Goal: Task Accomplishment & Management: Complete application form

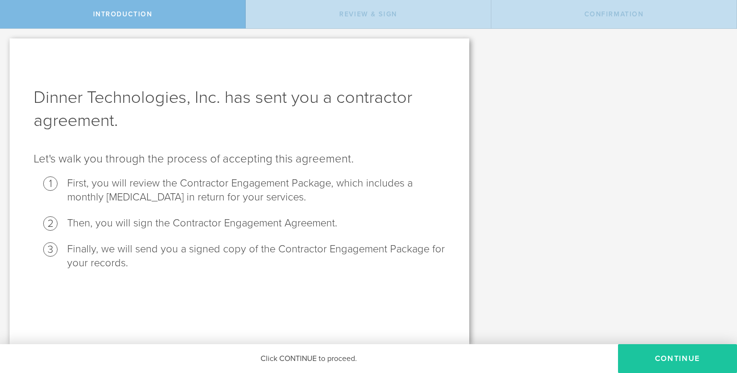
click at [682, 358] on button "Continue" at bounding box center [677, 358] width 119 height 29
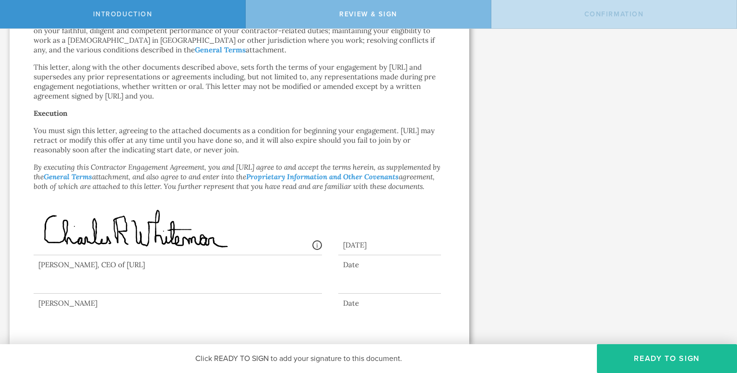
scroll to position [581, 0]
click at [188, 287] on div at bounding box center [178, 274] width 289 height 38
click at [132, 282] on div at bounding box center [178, 274] width 289 height 38
click at [380, 281] on div at bounding box center [389, 285] width 103 height 15
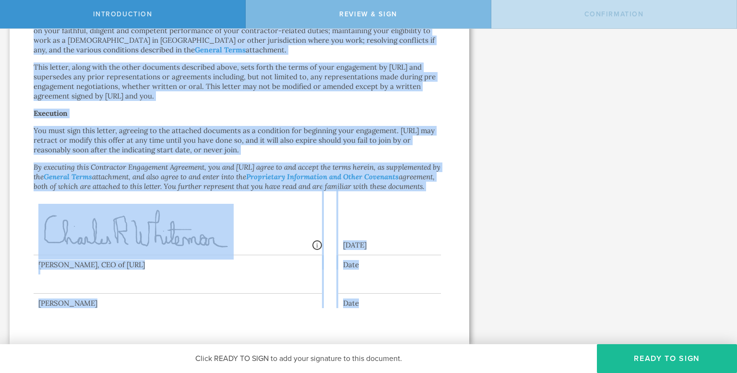
drag, startPoint x: 21, startPoint y: 72, endPoint x: 389, endPoint y: 314, distance: 440.9
copy div "Loremipsum Dolorsitam Consectet Adipis Elits do eiusmodtem incididu Utla Etdolo…"
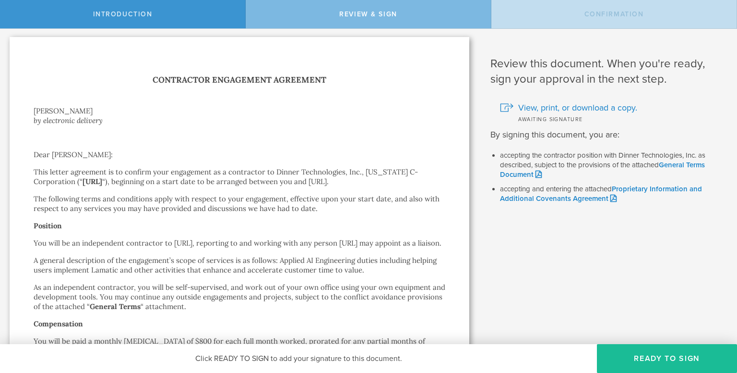
scroll to position [0, 0]
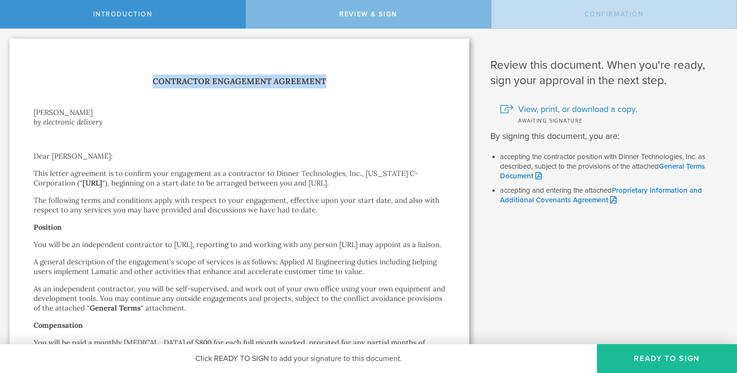
drag, startPoint x: 152, startPoint y: 81, endPoint x: 333, endPoint y: 83, distance: 181.0
click at [333, 83] on h1 "Contractor Engagement Agreement" at bounding box center [240, 81] width 412 height 14
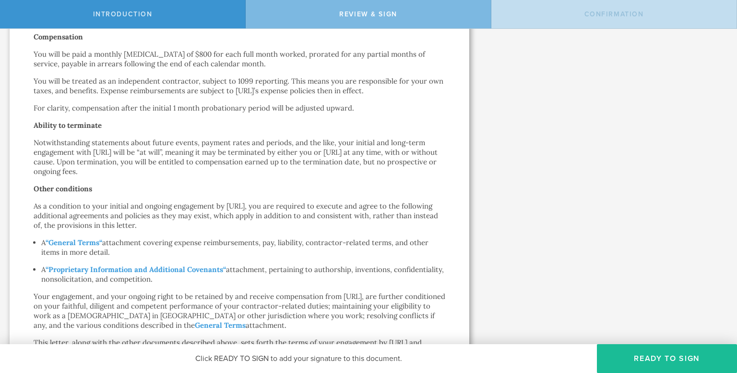
scroll to position [293, 0]
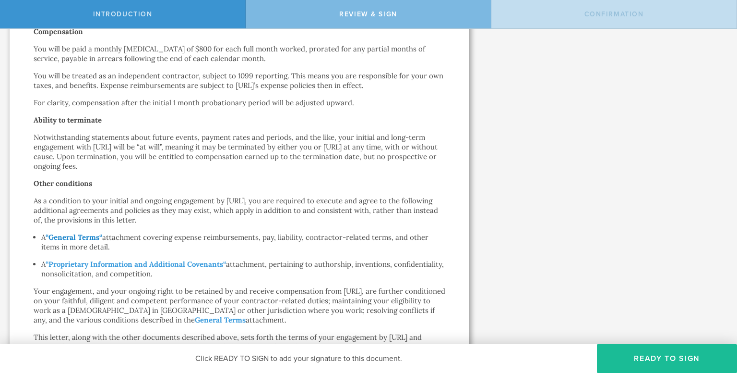
click at [64, 241] on strong "General Terms" at bounding box center [73, 236] width 51 height 9
click at [111, 268] on strong "Proprietary Information and Additional Covenants" at bounding box center [135, 263] width 175 height 9
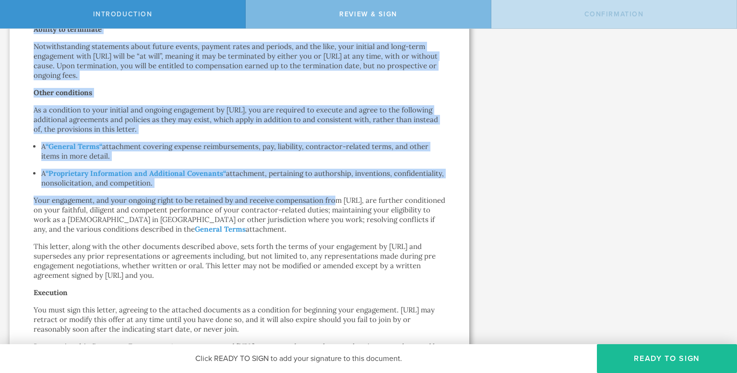
scroll to position [581, 0]
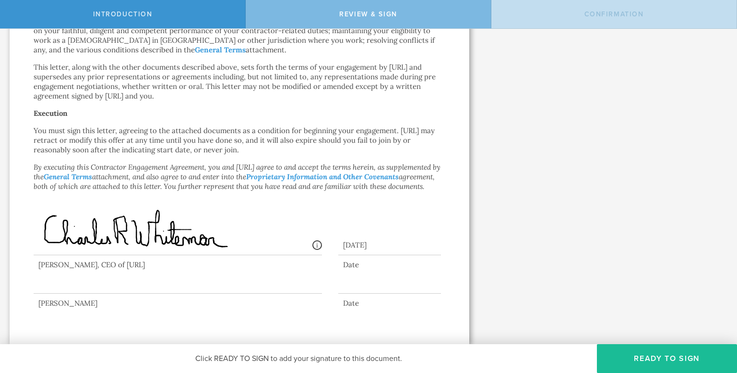
drag, startPoint x: 152, startPoint y: 80, endPoint x: 417, endPoint y: 240, distance: 310.1
copy div "Loremipsum Dolorsitam Consectet Adipis Elits do eiusmodtem incididu Utla Etdolo…"
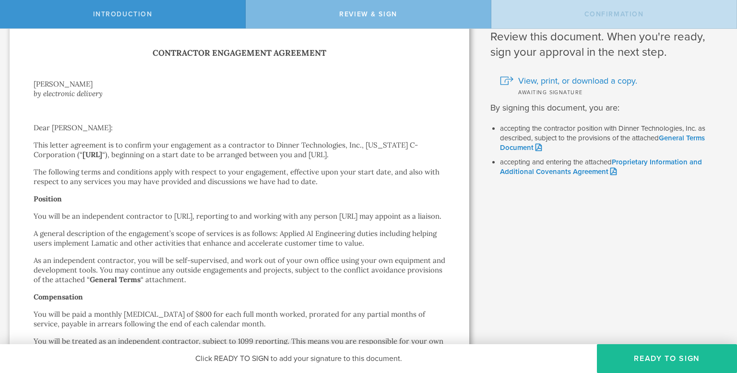
scroll to position [0, 0]
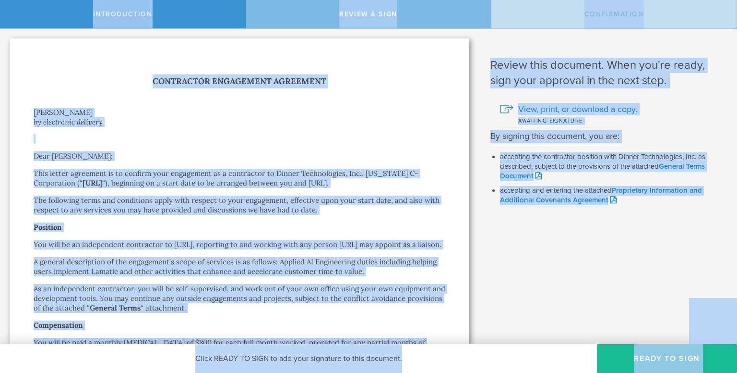
drag, startPoint x: 206, startPoint y: 115, endPoint x: 202, endPoint y: 111, distance: 5.8
click at [206, 116] on div "[PERSON_NAME]" at bounding box center [240, 113] width 412 height 10
click at [154, 81] on h1 "Contractor Engagement Agreement" at bounding box center [240, 81] width 412 height 14
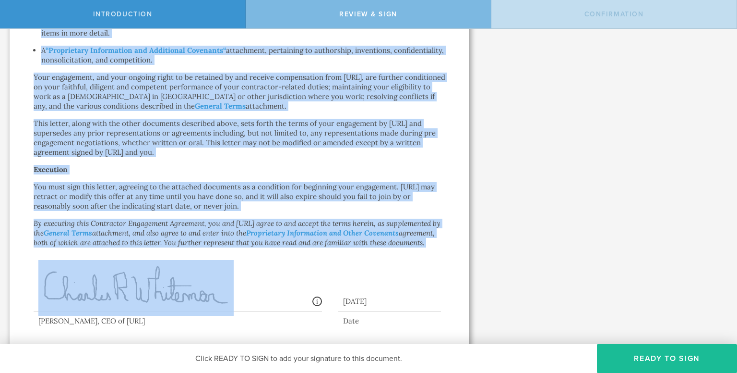
scroll to position [581, 0]
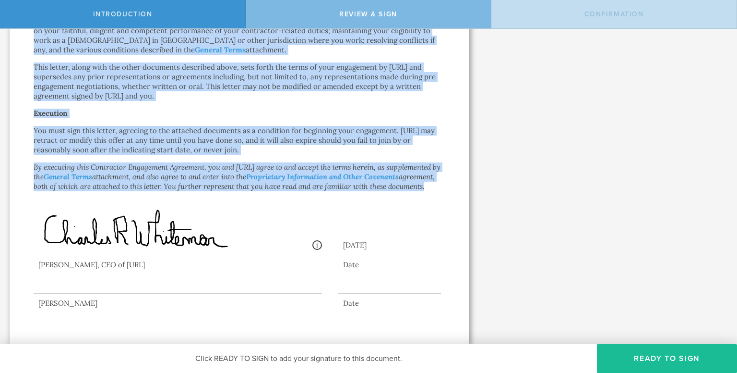
drag, startPoint x: 152, startPoint y: 79, endPoint x: 121, endPoint y: 187, distance: 112.4
copy div "Loremipsum Dolorsitam Consectet Adipis Elits do eiusmodtem incididu Utla Etdolo…"
